Goal: Information Seeking & Learning: Learn about a topic

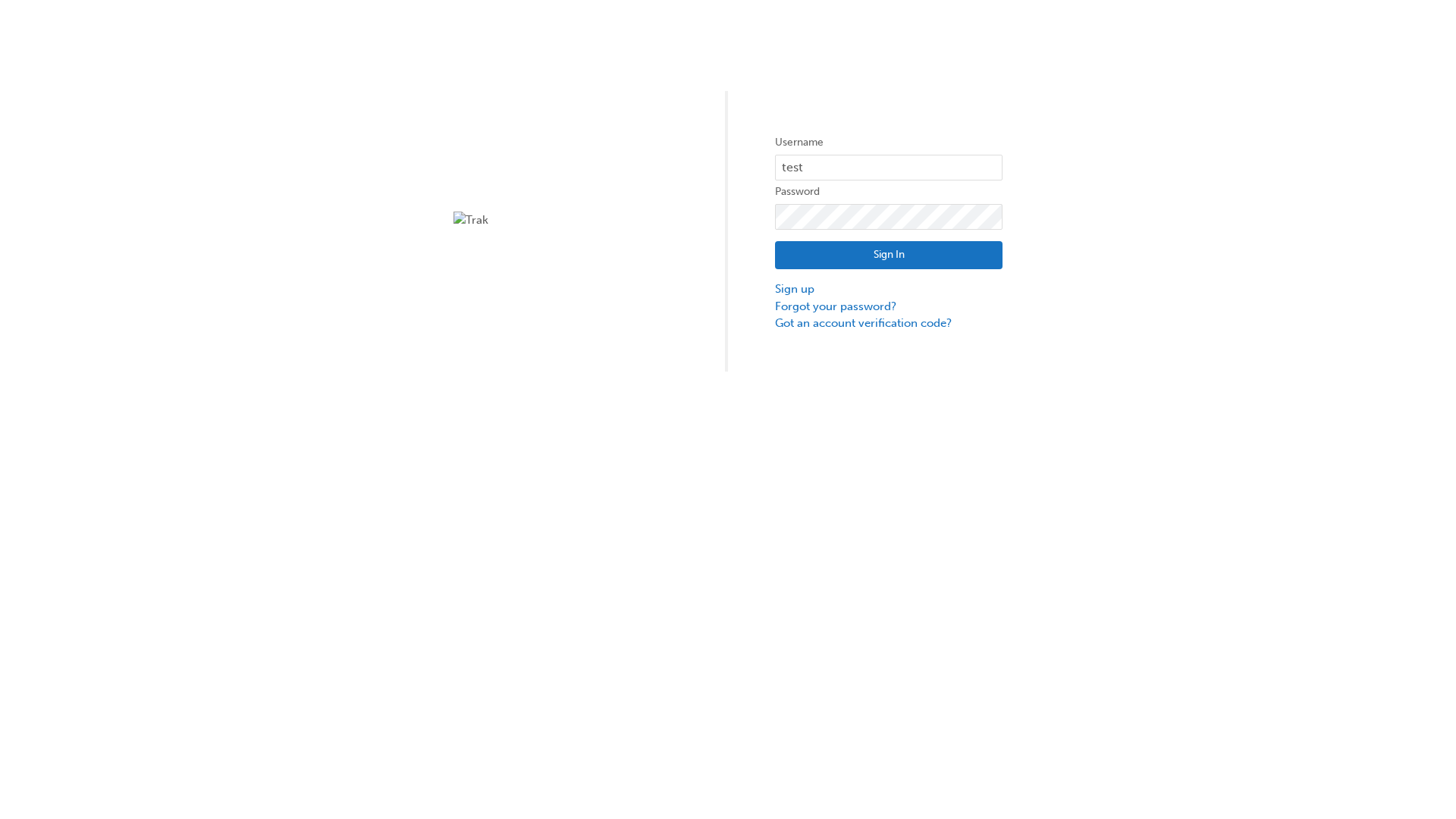
type input "test.e2e.user14"
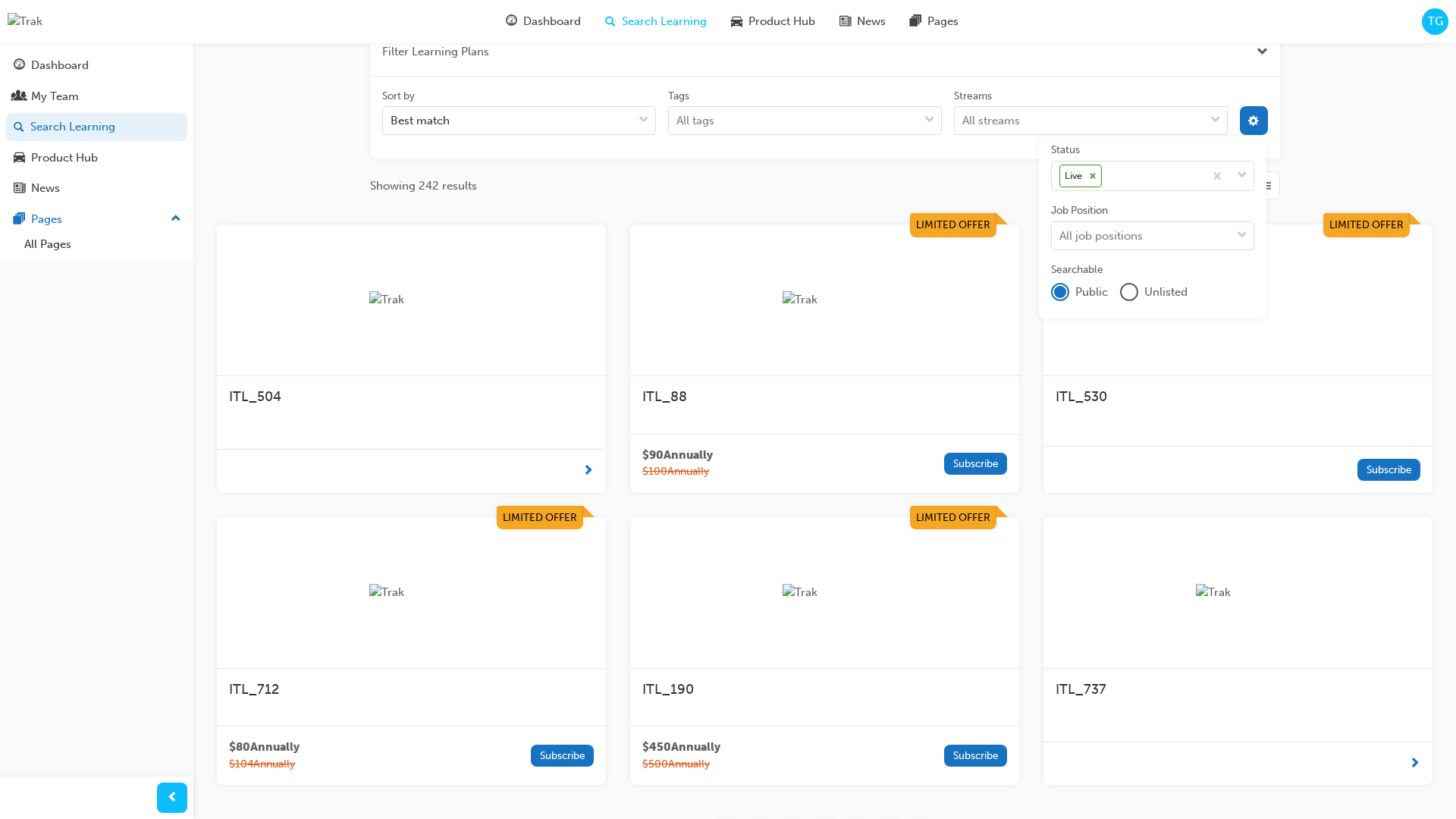
scroll to position [272, 0]
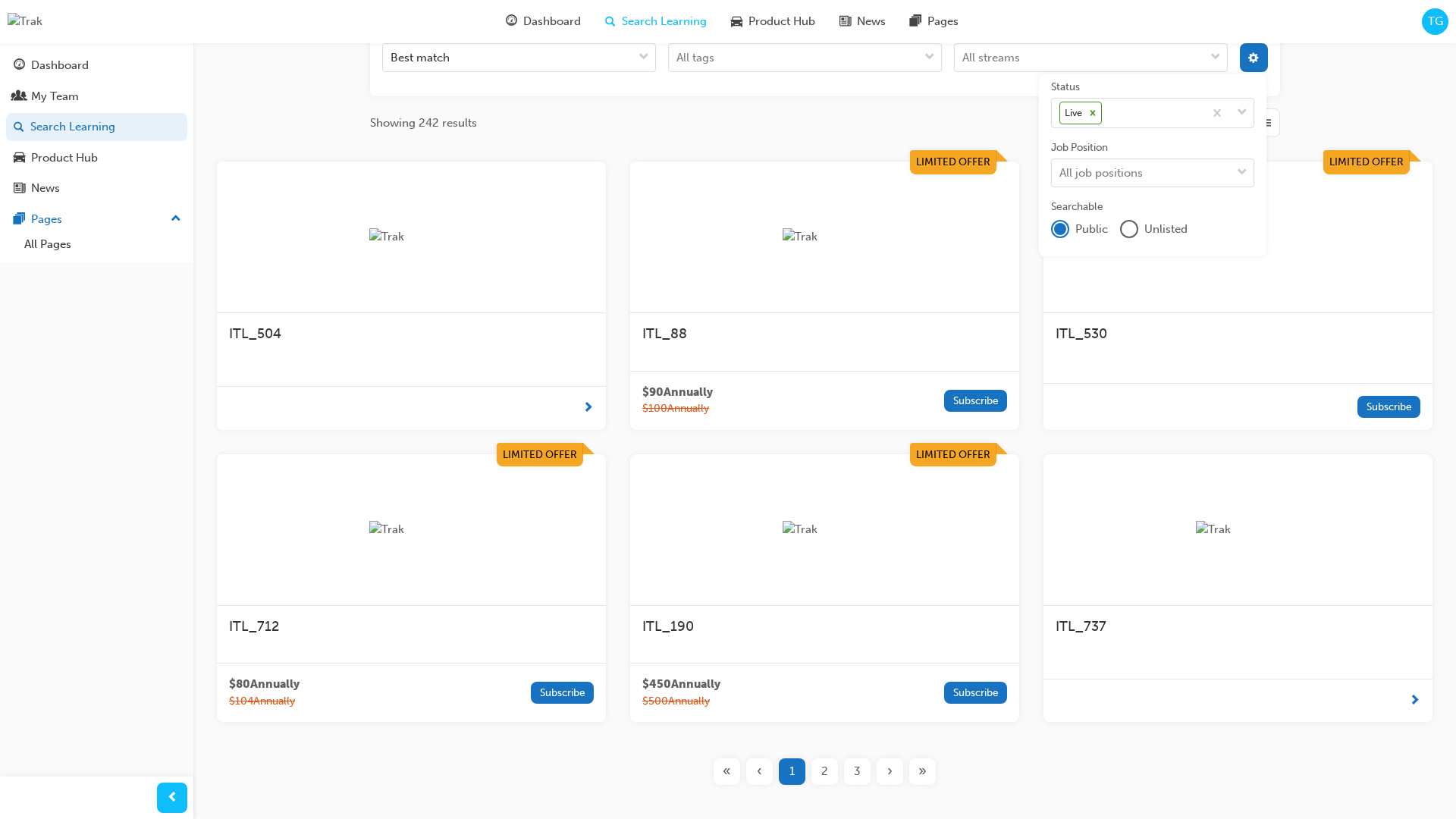
click at [964, 64] on input "Streams All streams" at bounding box center [963, 57] width 2 height 13
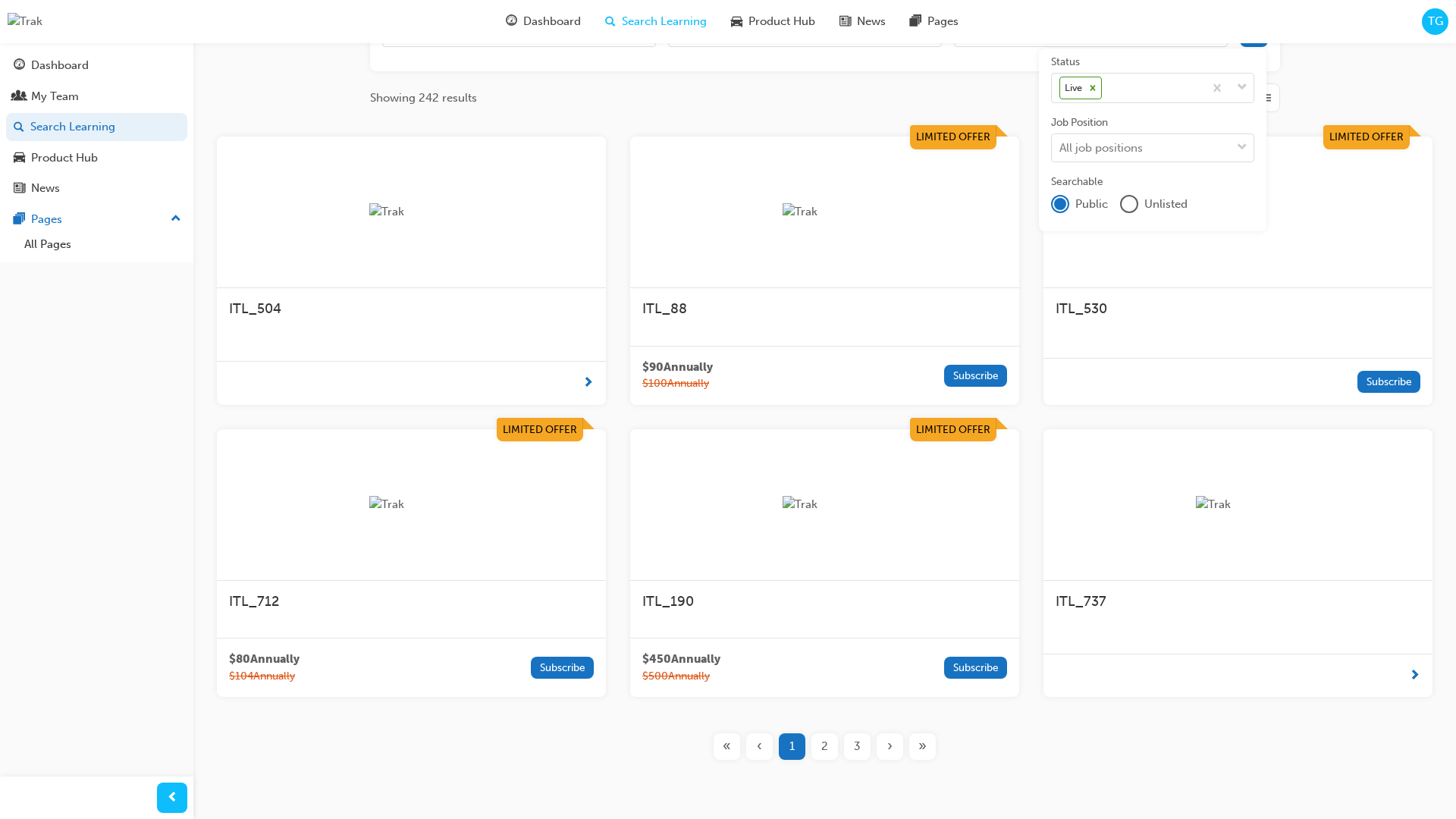
click at [964, 39] on input "Streams All streams" at bounding box center [963, 32] width 2 height 13
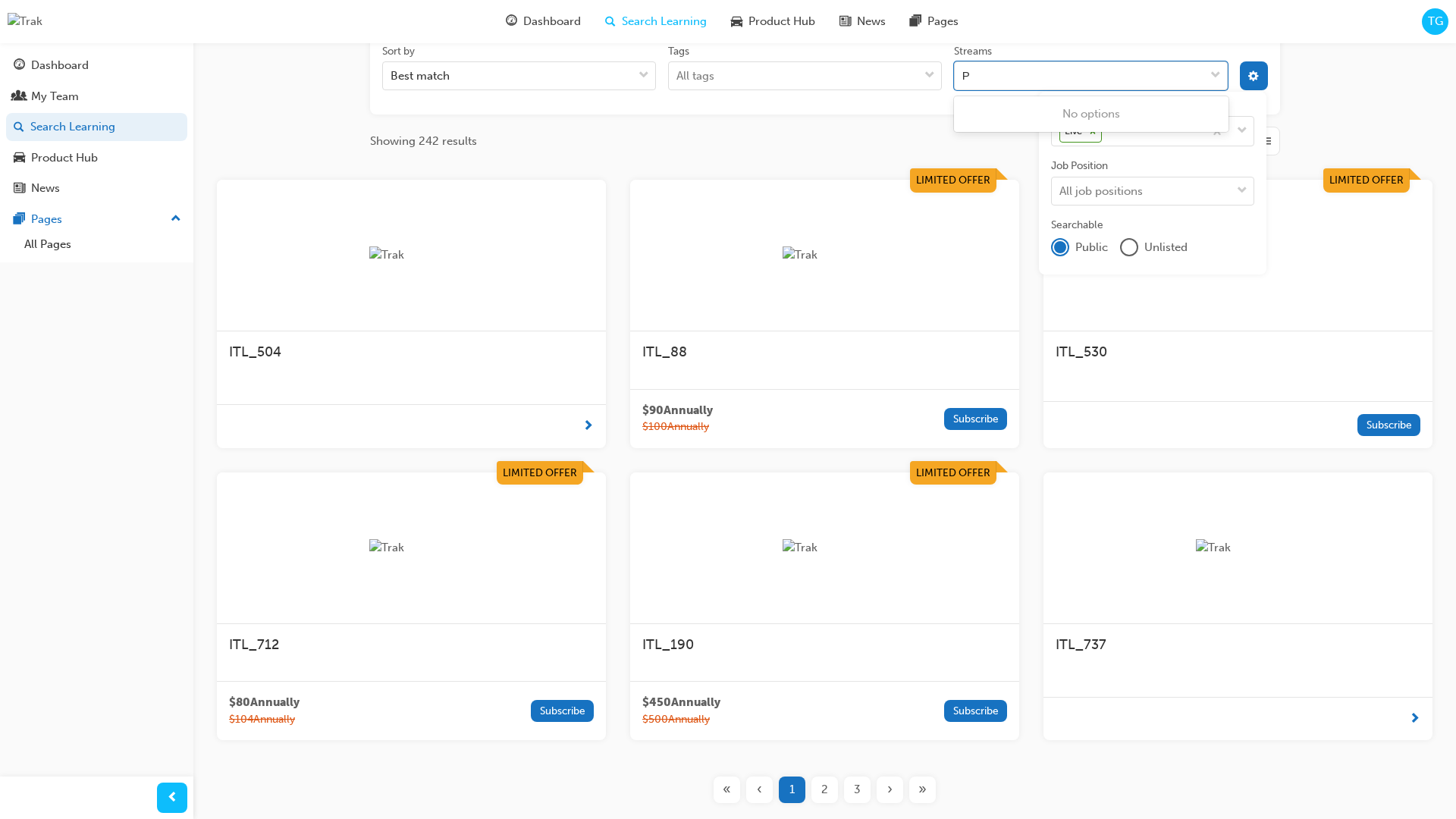
click at [971, 75] on input "Streams 0 results available for search term P. Select is focused ,type to refin…" at bounding box center [967, 75] width 9 height 13
